Goal: Use online tool/utility: Utilize a website feature to perform a specific function

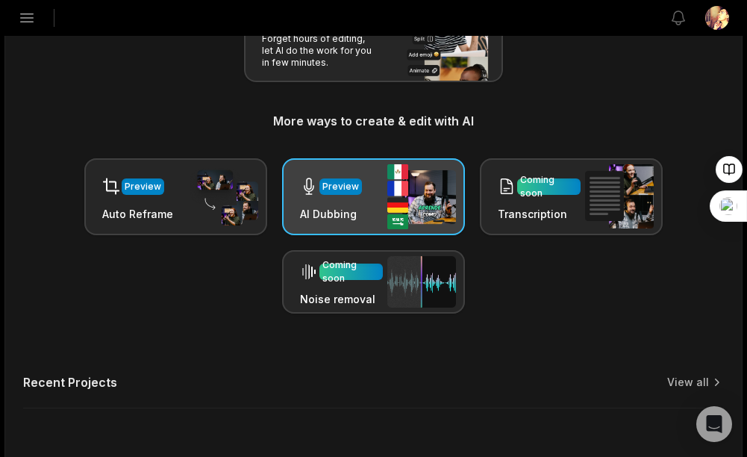
click at [382, 193] on div "Preview AI Dubbing" at bounding box center [373, 196] width 183 height 77
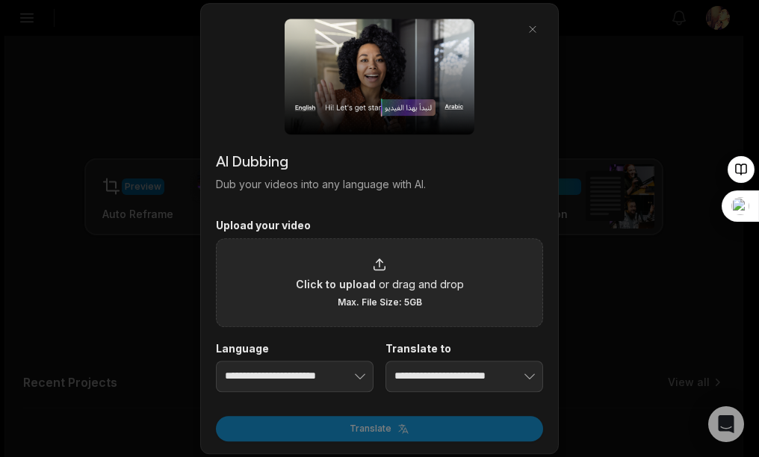
click at [364, 284] on span "Click to upload" at bounding box center [336, 284] width 80 height 16
click at [0, 0] on input "Click to upload or drag and drop Max. File Size: 5GB" at bounding box center [0, 0] width 0 height 0
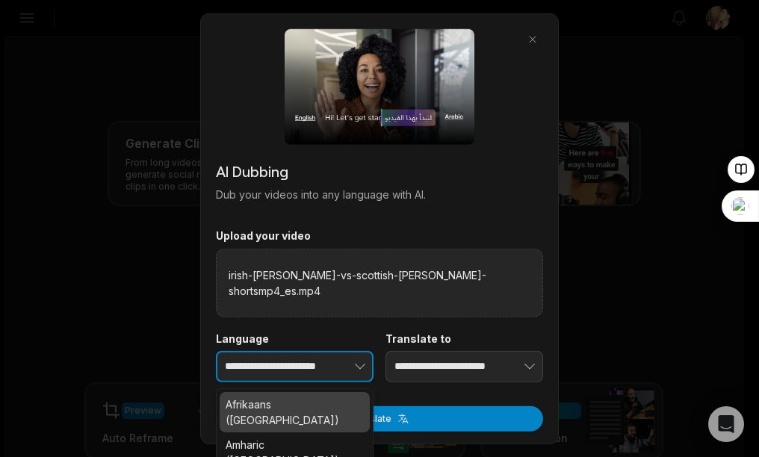
click at [364, 367] on icon "button" at bounding box center [359, 366] width 15 height 15
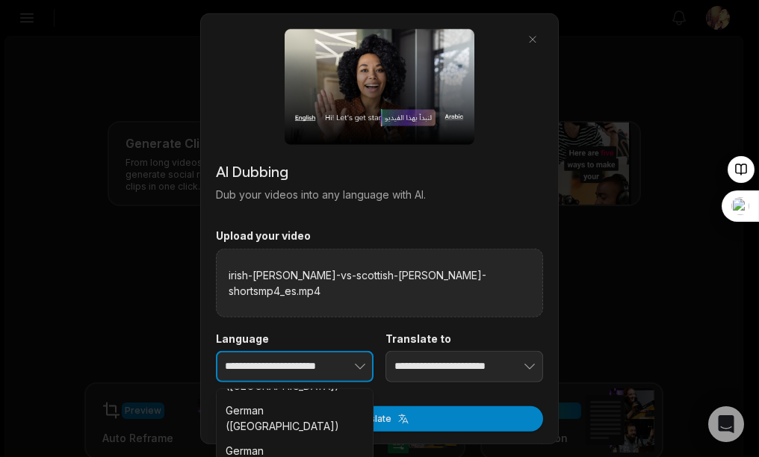
scroll to position [1045, 0]
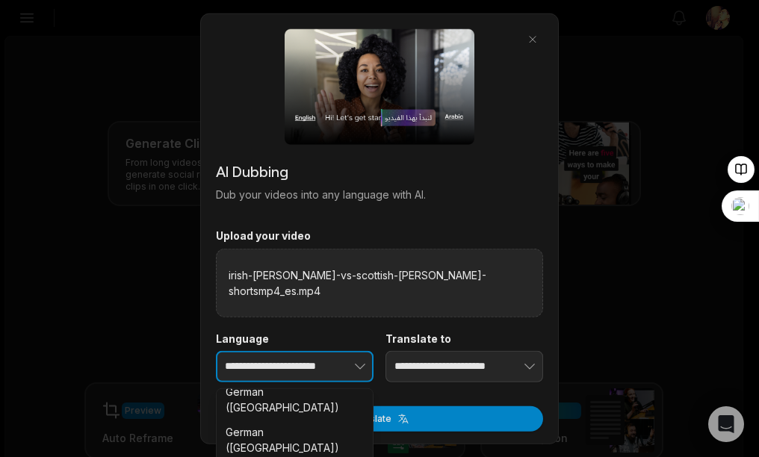
type input "**********"
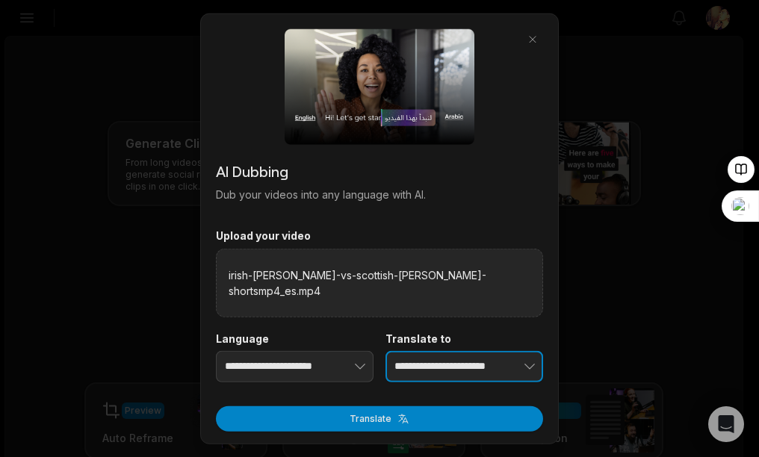
click at [481, 379] on button "button" at bounding box center [506, 366] width 73 height 31
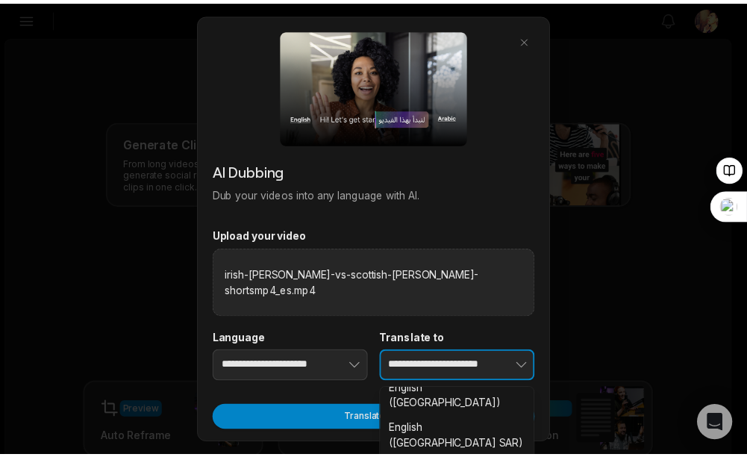
scroll to position [1344, 0]
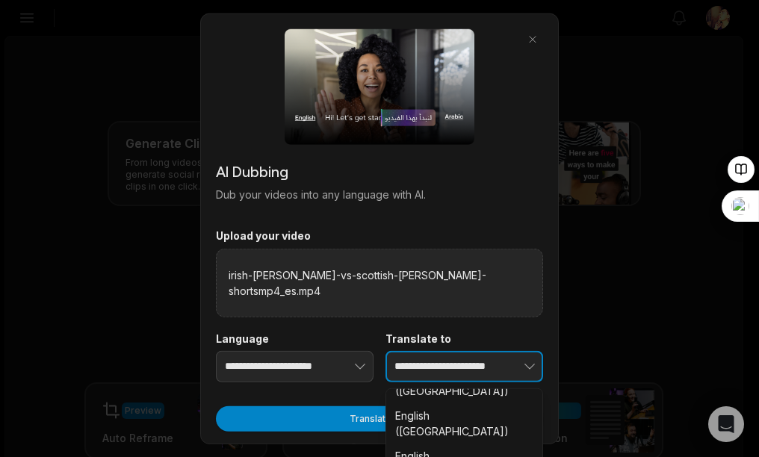
type input "**********"
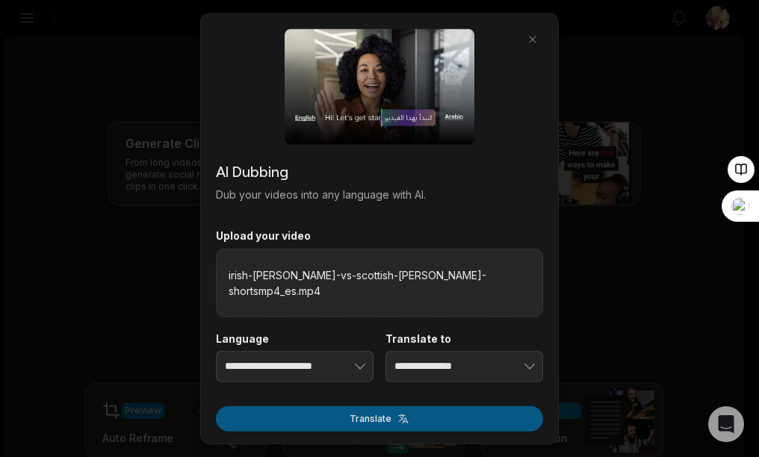
click at [406, 413] on button "Translate" at bounding box center [379, 417] width 327 height 25
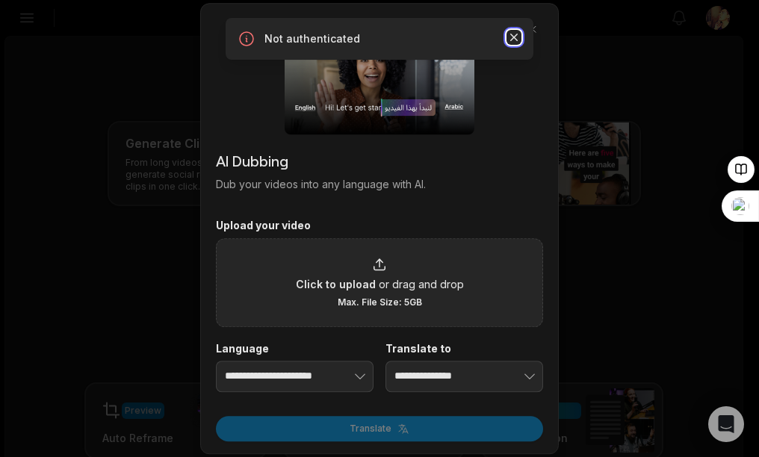
click at [514, 37] on icon "button" at bounding box center [513, 37] width 7 height 7
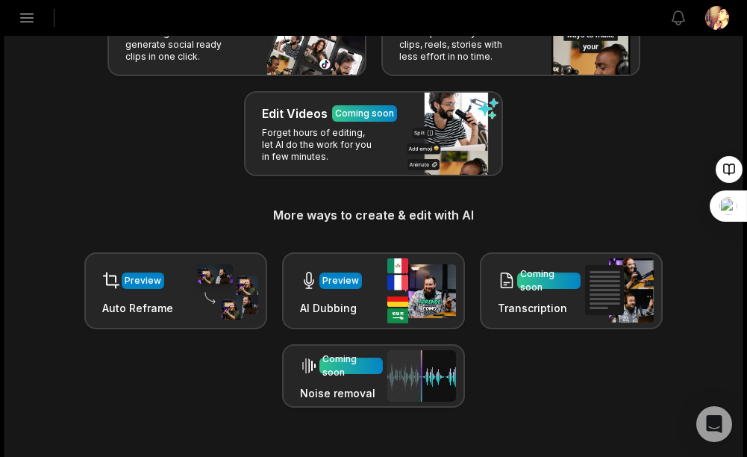
scroll to position [149, 0]
